Goal: Task Accomplishment & Management: Manage account settings

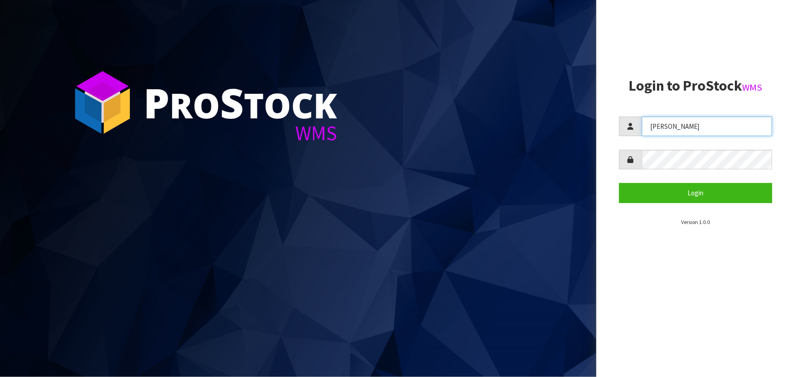
drag, startPoint x: 695, startPoint y: 130, endPoint x: 583, endPoint y: 140, distance: 112.6
click at [583, 140] on div "P ro S tock WMS Login to ProStock WMS Lalisha Login Version 1.0.0" at bounding box center [397, 188] width 795 height 377
type input "POLLY"
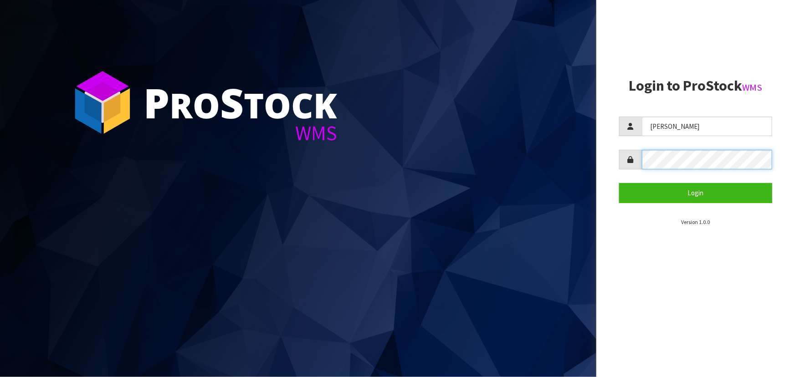
click at [623, 164] on div at bounding box center [695, 160] width 153 height 20
click at [619, 183] on button "Login" at bounding box center [695, 193] width 153 height 20
